Goal: Task Accomplishment & Management: Use online tool/utility

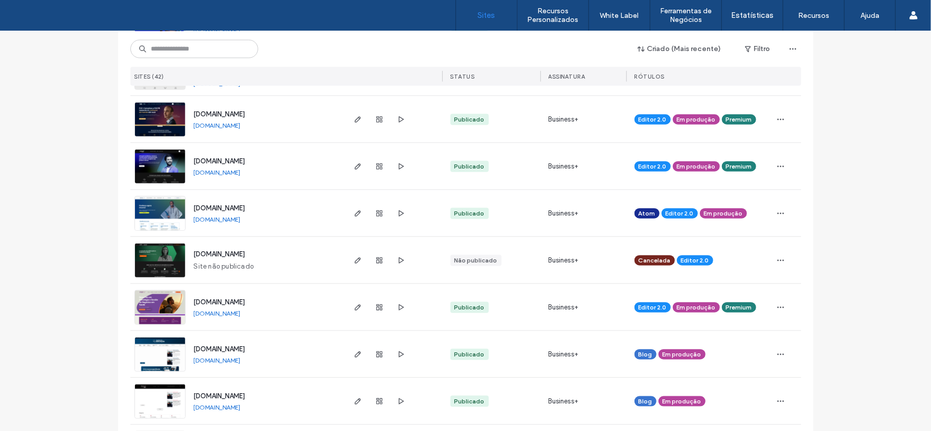
scroll to position [749, 0]
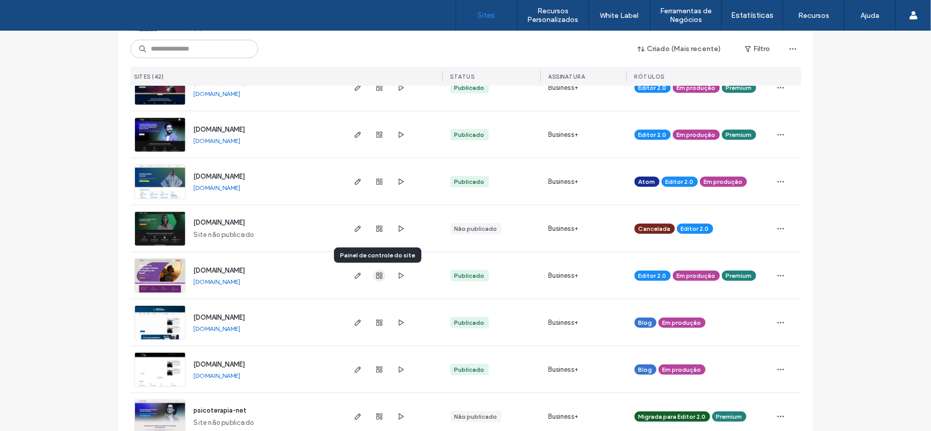
click at [376, 278] on use "button" at bounding box center [379, 276] width 6 height 6
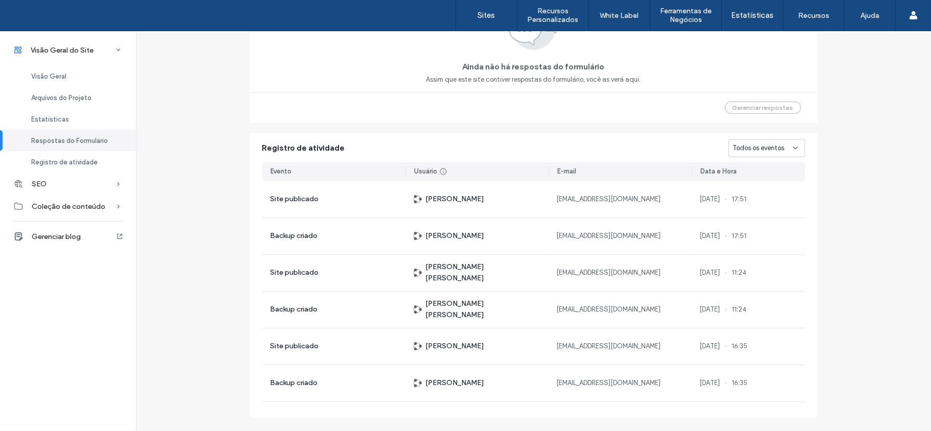
scroll to position [754, 0]
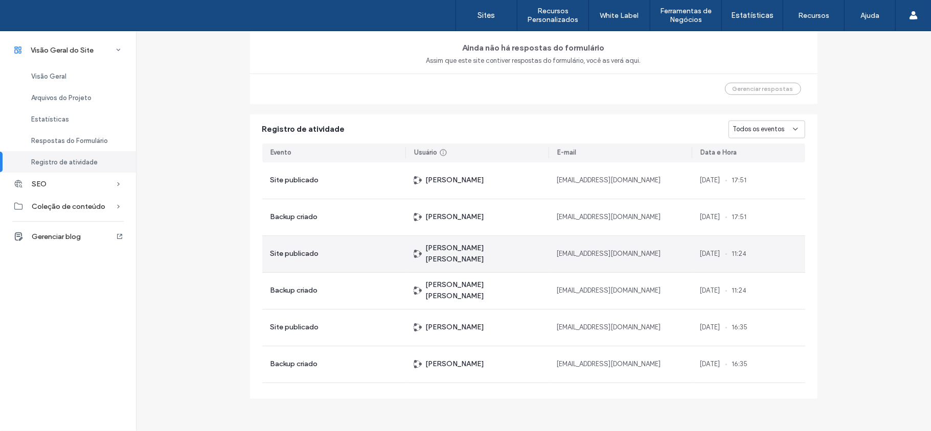
click at [414, 256] on use at bounding box center [418, 254] width 8 height 8
click at [738, 256] on div "[DATE] 11:24" at bounding box center [723, 254] width 47 height 10
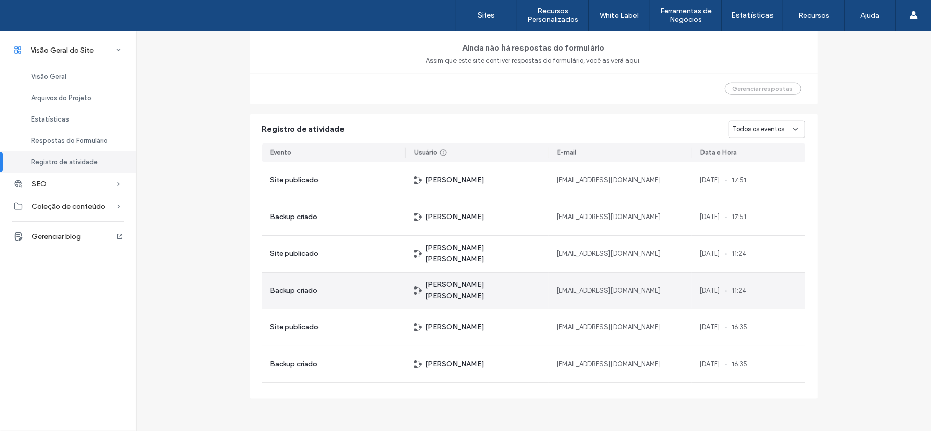
click at [305, 289] on span "Backup criado" at bounding box center [294, 290] width 48 height 11
click at [416, 289] on icon at bounding box center [418, 291] width 8 height 8
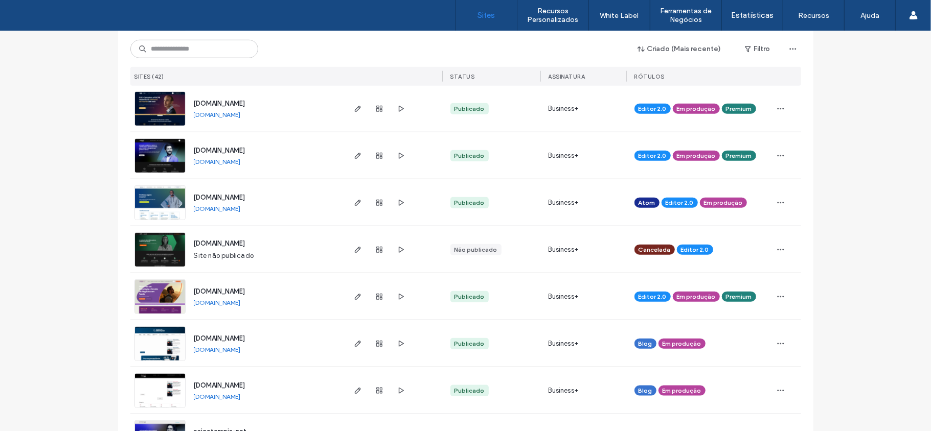
scroll to position [749, 0]
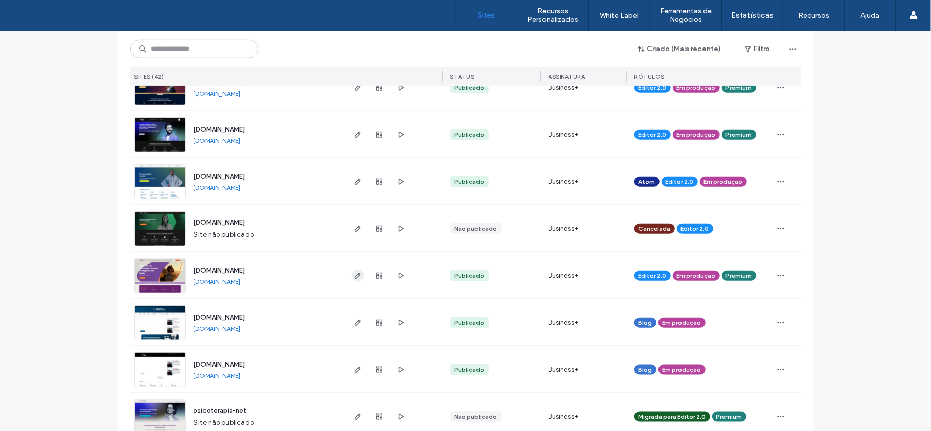
click at [354, 273] on icon "button" at bounding box center [358, 276] width 8 height 8
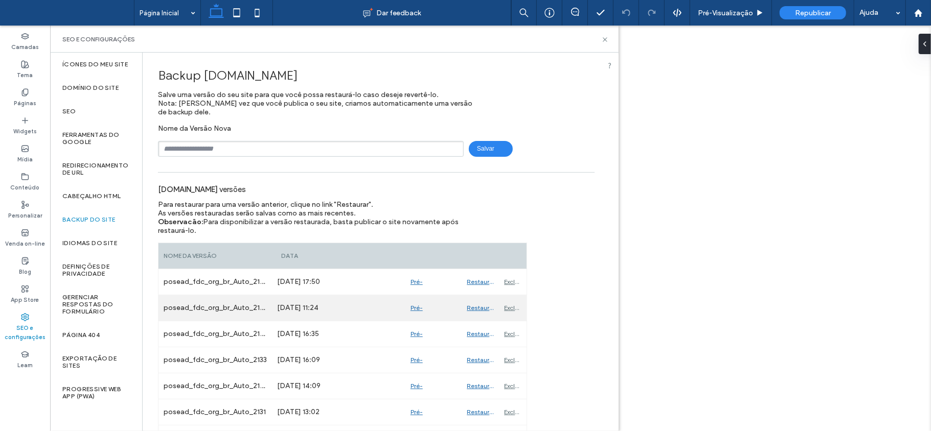
click at [418, 312] on div "Pré-Visualizaçāo" at bounding box center [433, 308] width 57 height 26
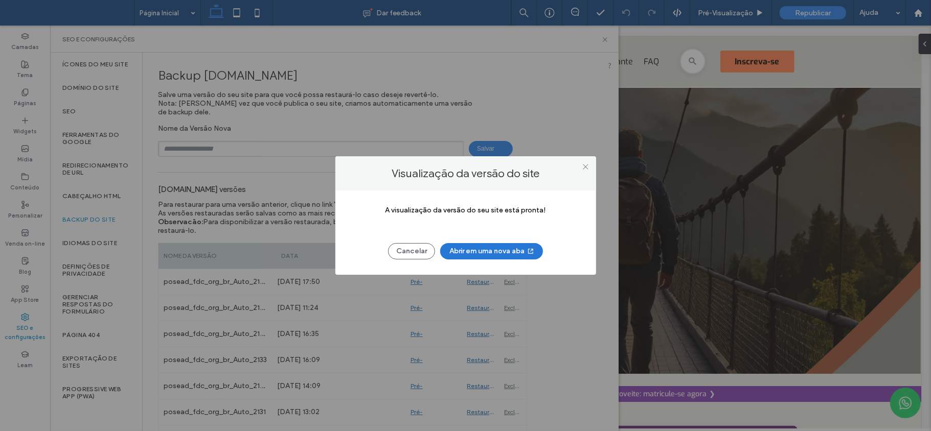
click at [504, 246] on button "Abrir em uma nova aba" at bounding box center [491, 251] width 103 height 16
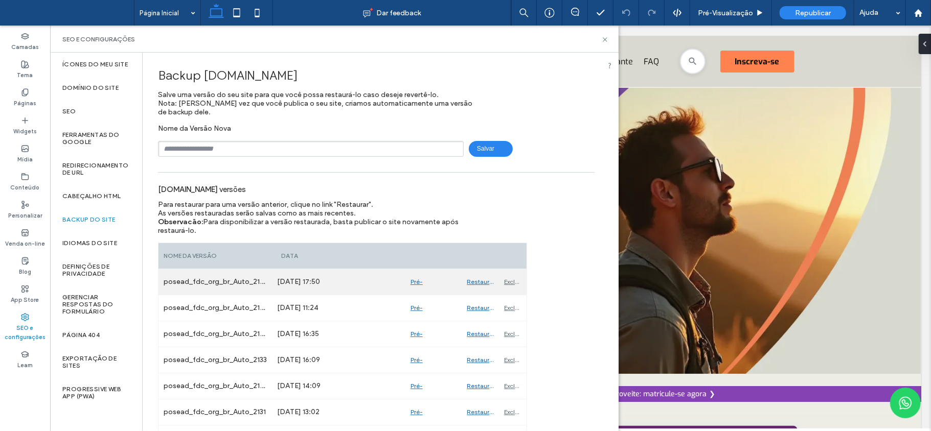
click at [417, 285] on div "Pré-Visualizaçāo" at bounding box center [433, 282] width 57 height 26
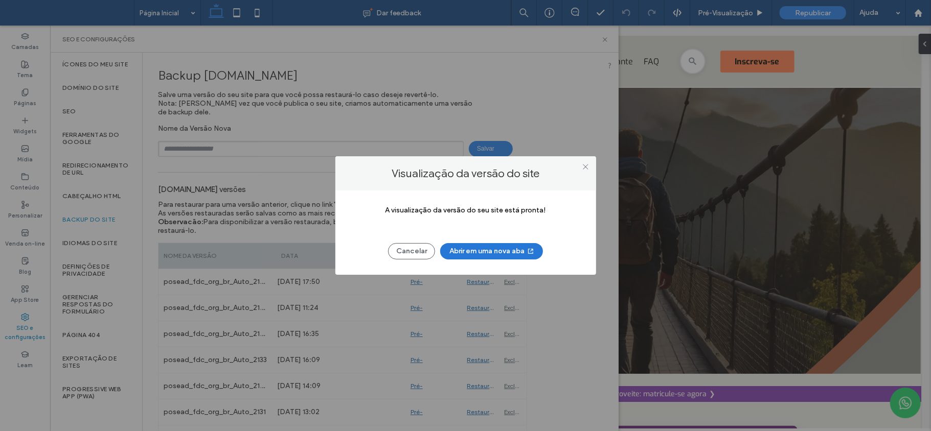
click at [448, 252] on button "Abrir em uma nova aba" at bounding box center [491, 251] width 103 height 16
